Goal: Find specific page/section: Find specific page/section

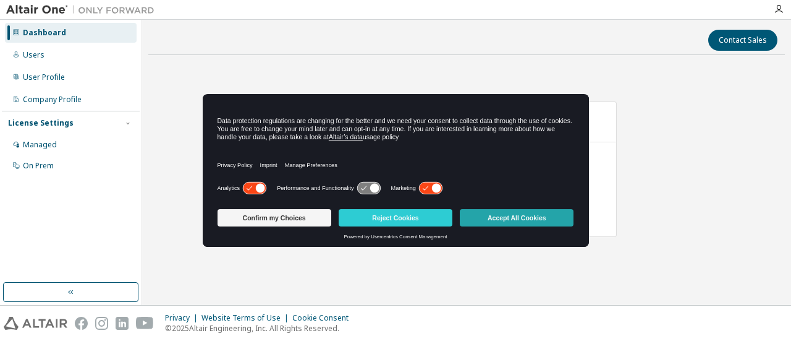
click at [525, 218] on button "Accept All Cookies" at bounding box center [517, 217] width 114 height 17
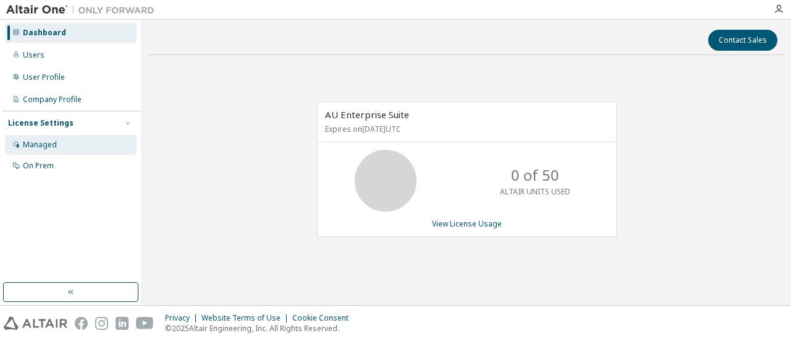
click at [53, 150] on div "Managed" at bounding box center [71, 145] width 132 height 20
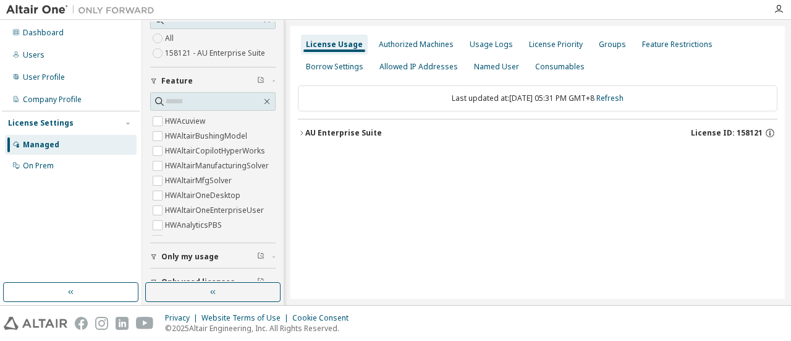
scroll to position [14, 0]
click at [409, 45] on div "Authorized Machines" at bounding box center [416, 45] width 75 height 10
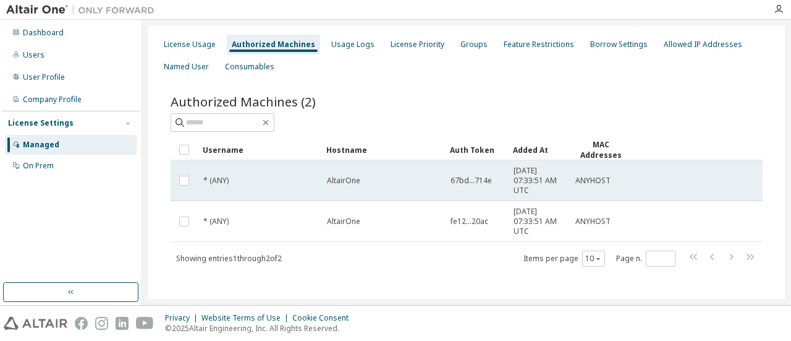
click at [480, 185] on td "67bd...714e" at bounding box center [476, 180] width 63 height 41
